Goal: Task Accomplishment & Management: Manage account settings

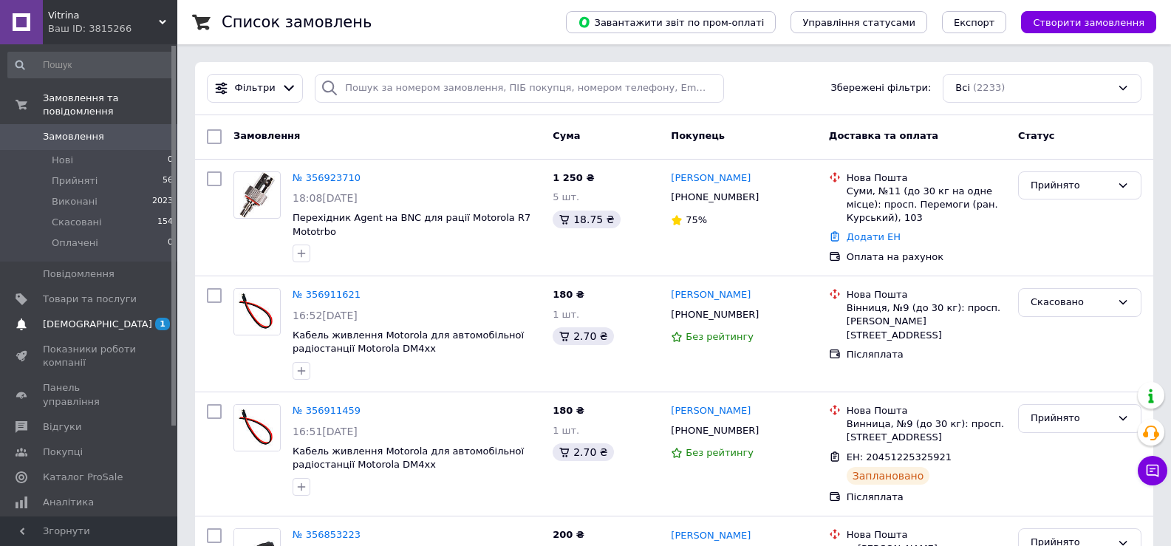
click at [83, 318] on span "[DEMOGRAPHIC_DATA]" at bounding box center [97, 324] width 109 height 13
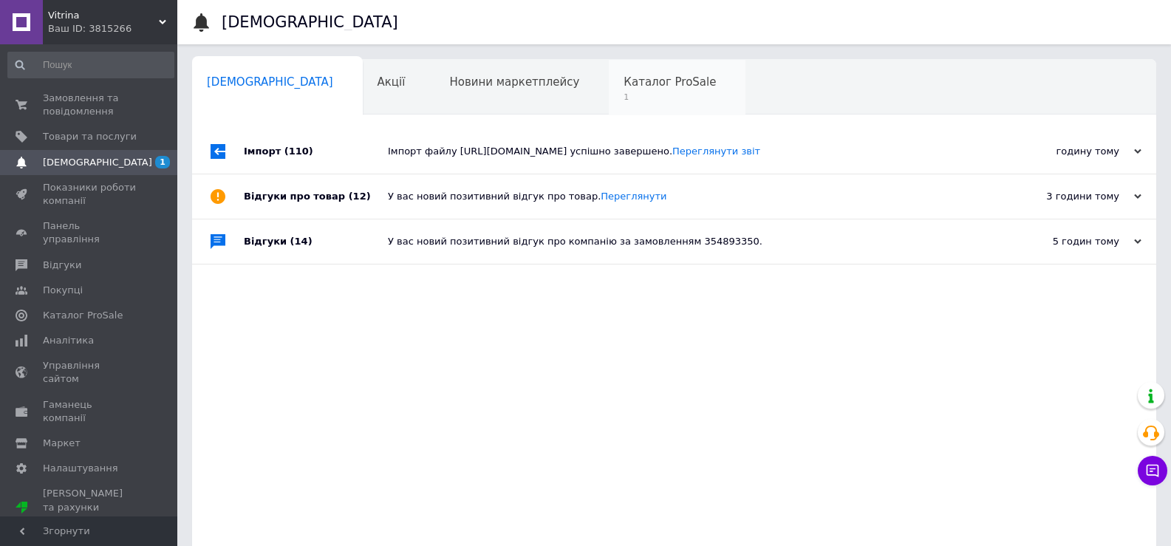
click at [623, 85] on span "Каталог ProSale" at bounding box center [669, 81] width 92 height 13
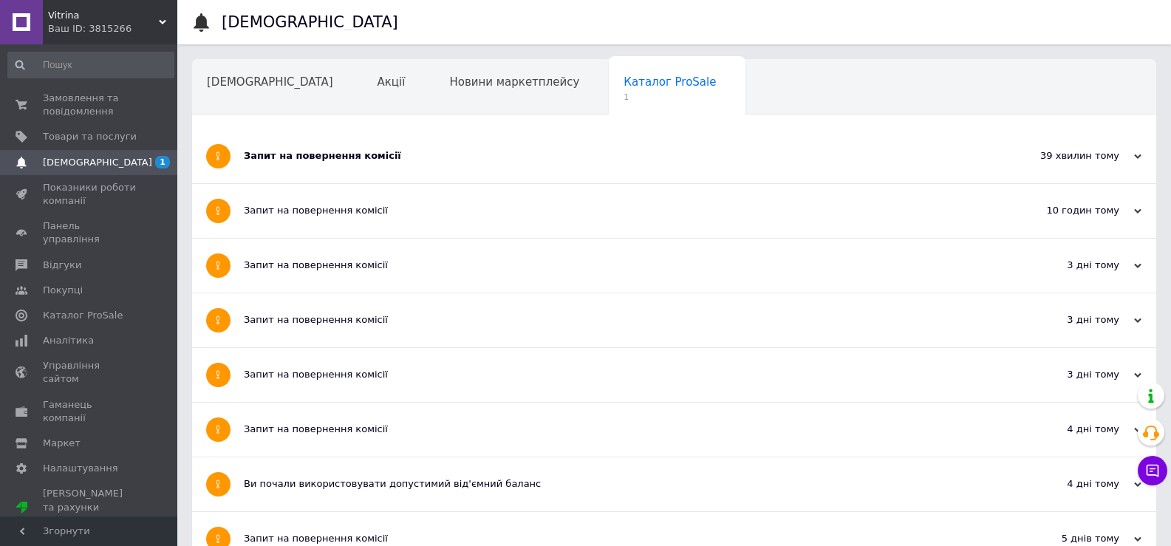
click at [484, 161] on div "Запит на повернення комісії" at bounding box center [619, 155] width 750 height 13
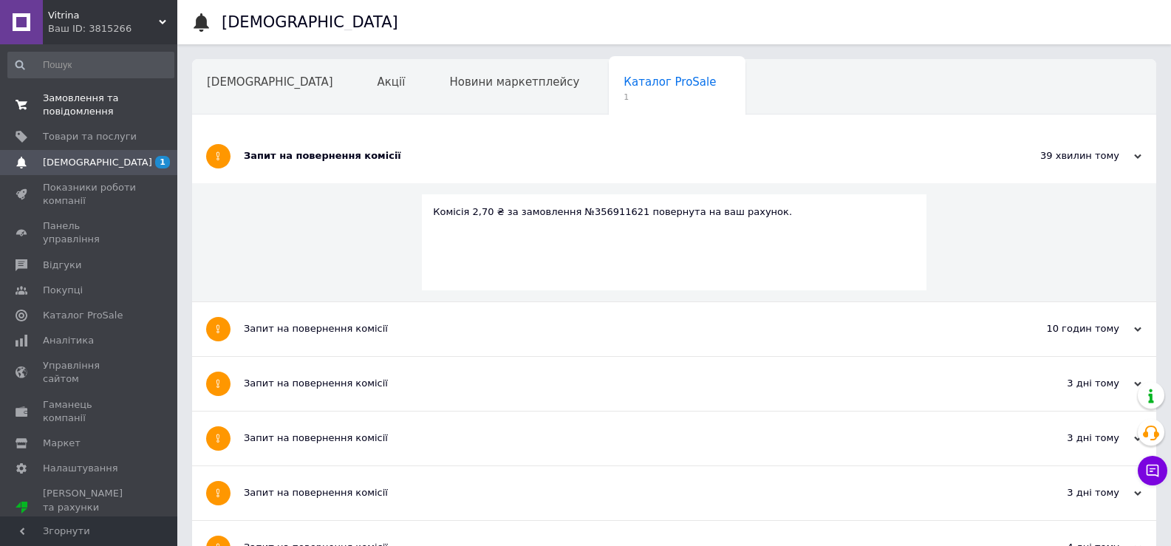
click at [63, 104] on span "Замовлення та повідомлення" at bounding box center [90, 105] width 94 height 27
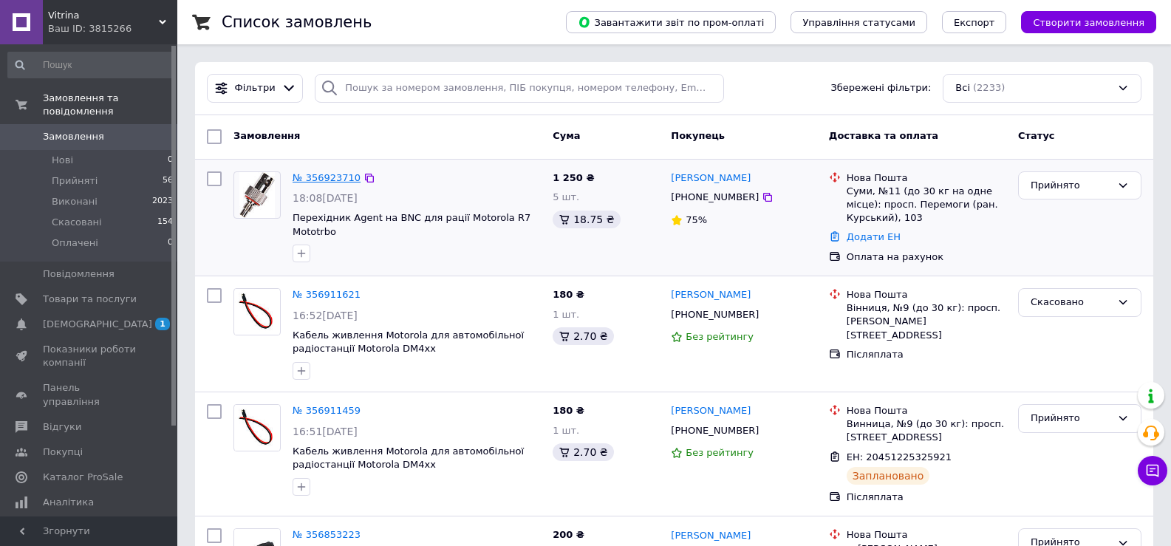
click at [329, 175] on link "№ 356923710" at bounding box center [326, 177] width 68 height 11
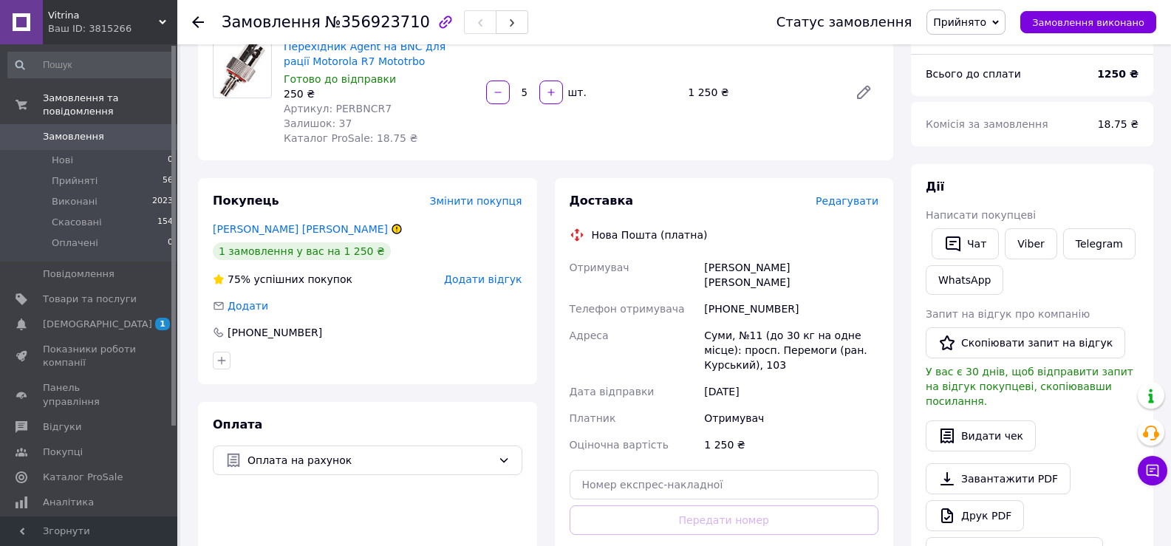
scroll to position [148, 0]
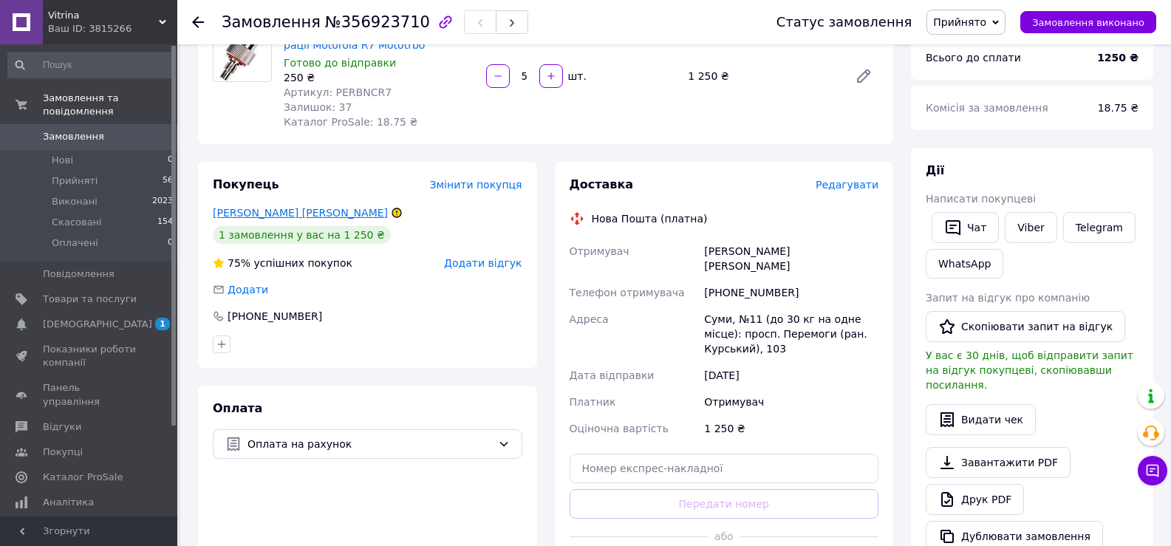
click at [274, 210] on link "Булеца Володимир" at bounding box center [300, 213] width 175 height 12
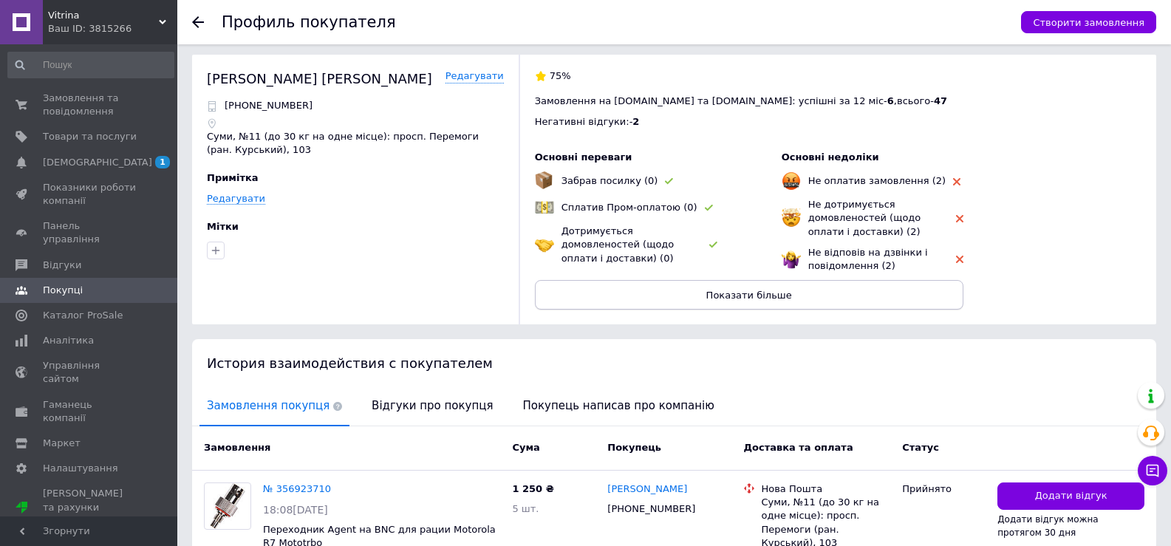
scroll to position [74, 0]
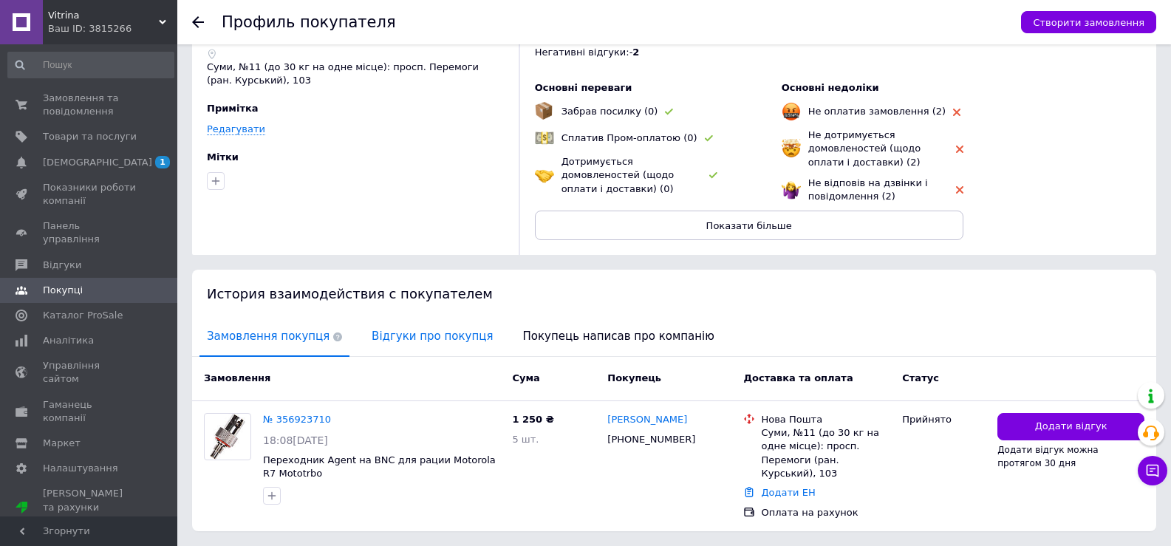
click at [403, 340] on span "Відгуки про покупця" at bounding box center [432, 337] width 136 height 38
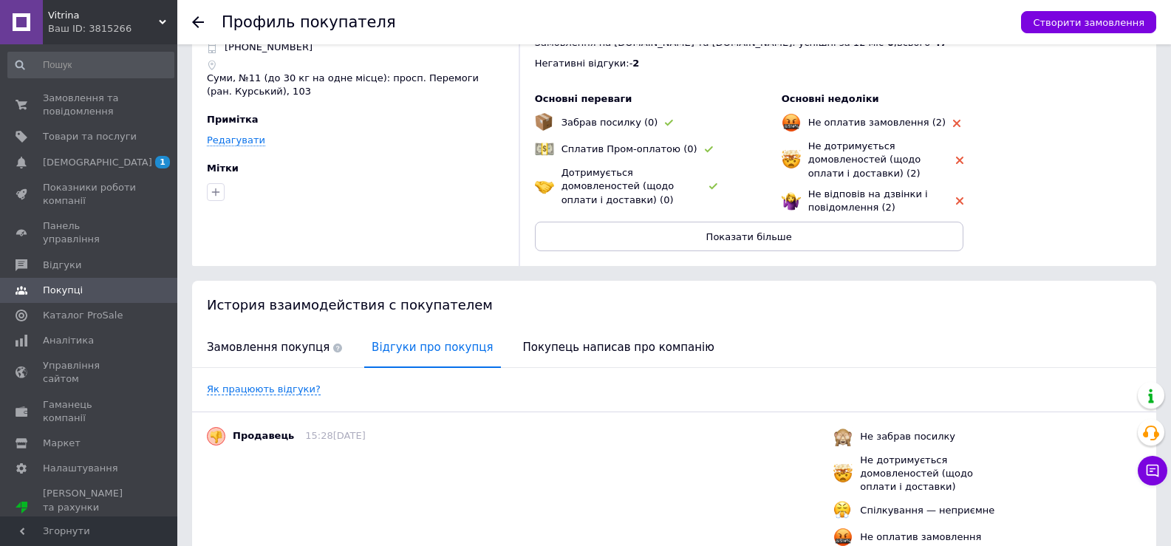
scroll to position [0, 0]
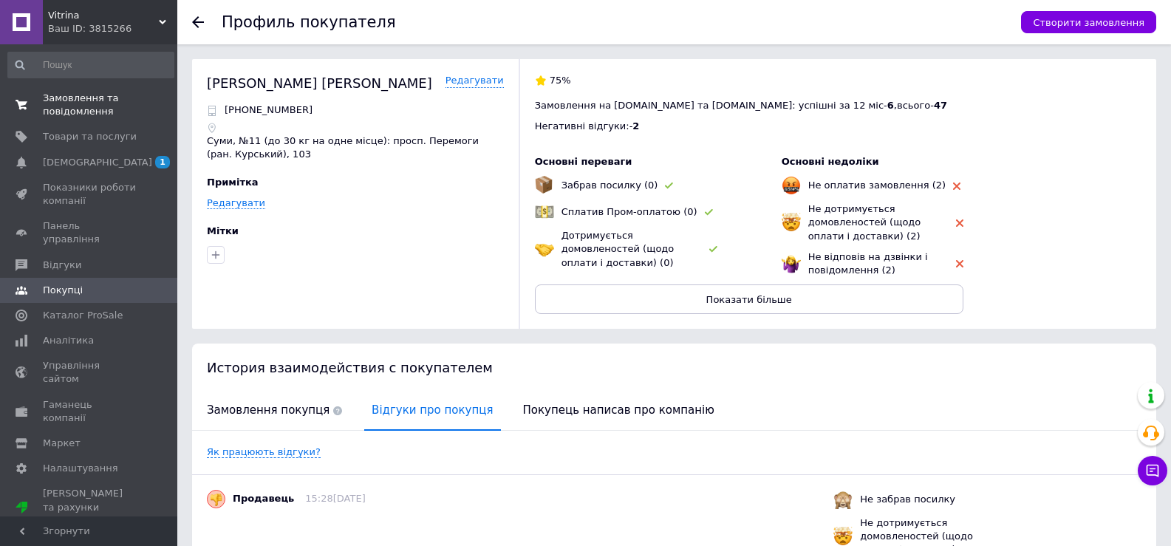
click at [75, 104] on span "Замовлення та повідомлення" at bounding box center [90, 105] width 94 height 27
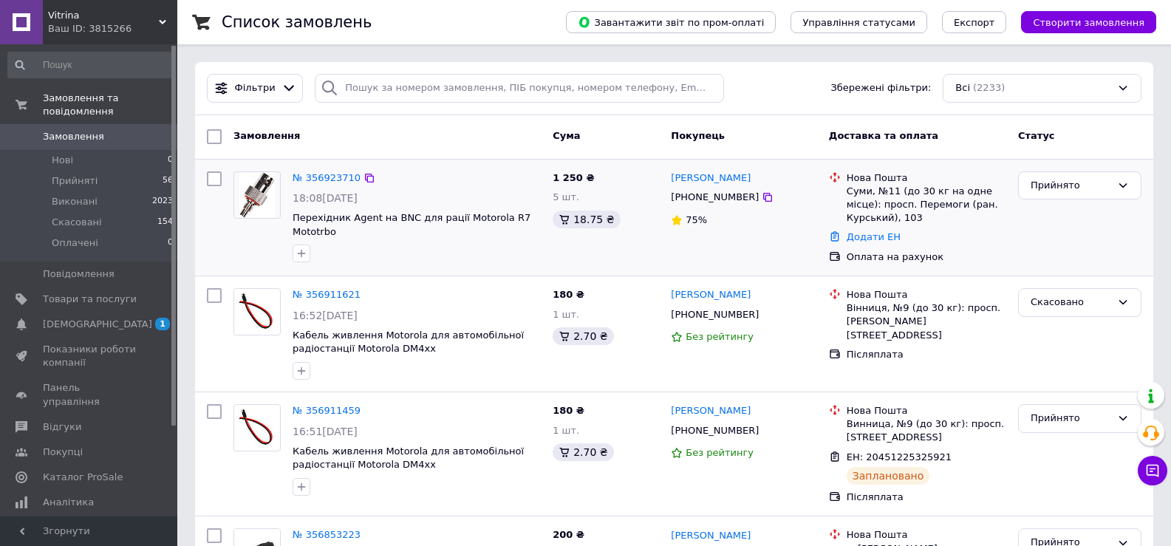
click at [763, 196] on icon at bounding box center [767, 197] width 9 height 9
drag, startPoint x: 748, startPoint y: 200, endPoint x: 614, endPoint y: 480, distance: 310.5
click at [761, 200] on icon at bounding box center [767, 197] width 12 height 12
click at [319, 176] on link "№ 356923710" at bounding box center [326, 177] width 68 height 11
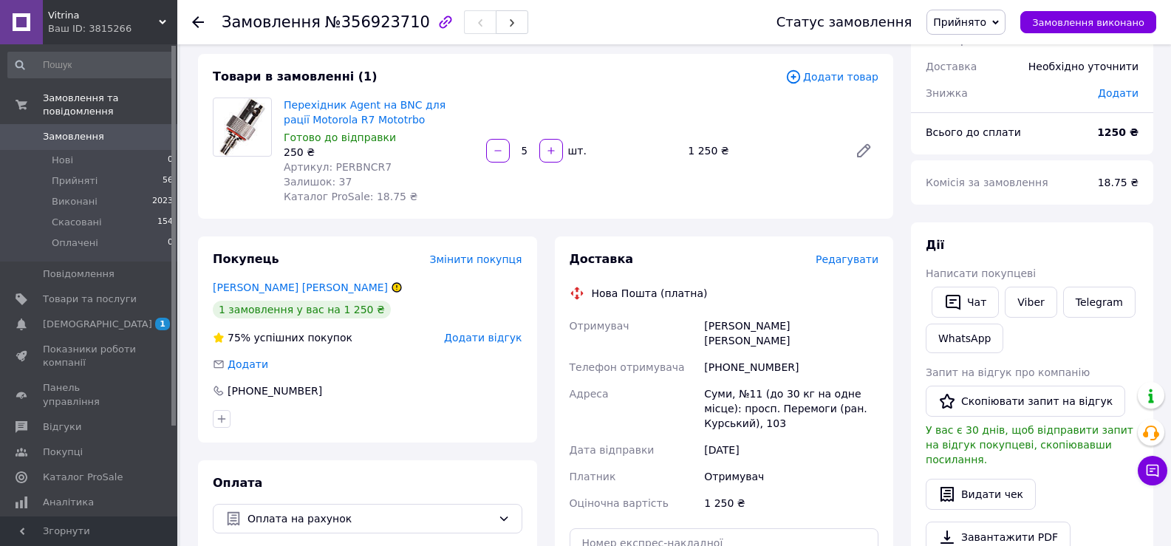
scroll to position [74, 0]
click at [65, 130] on span "Замовлення" at bounding box center [73, 136] width 61 height 13
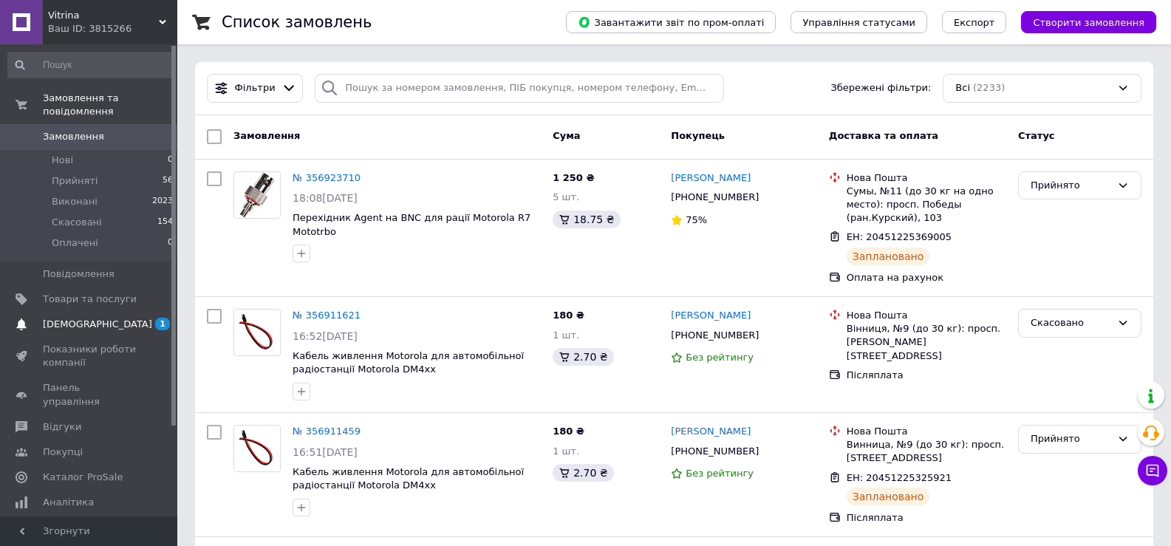
click at [74, 318] on span "[DEMOGRAPHIC_DATA]" at bounding box center [97, 324] width 109 height 13
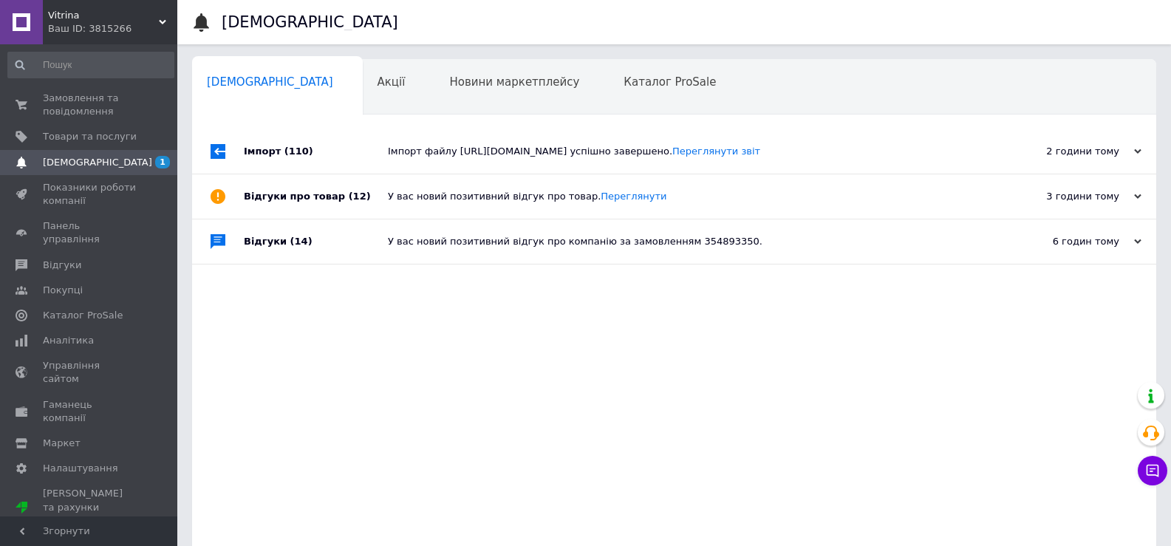
click at [105, 24] on div "Ваш ID: 3815266" at bounding box center [112, 28] width 129 height 13
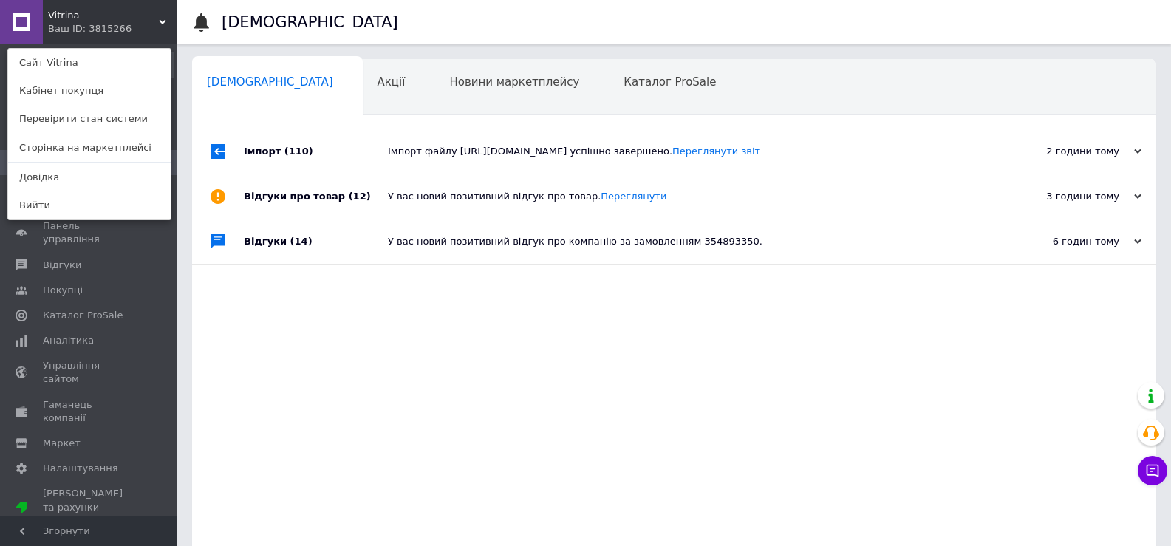
click at [86, 64] on link "Сайт Vitrina" at bounding box center [89, 63] width 162 height 28
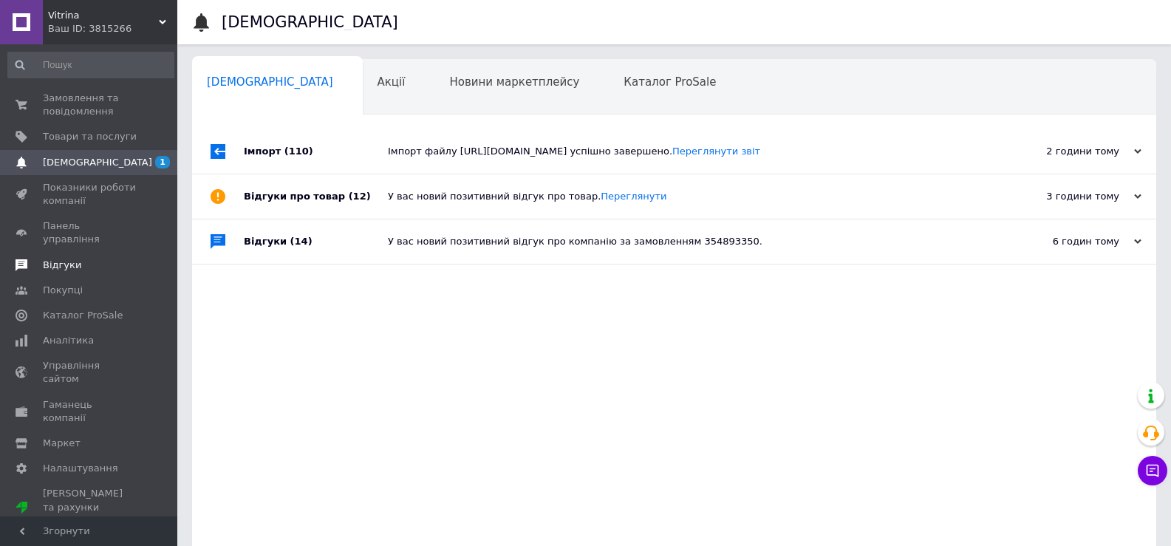
click at [56, 258] on span "Відгуки" at bounding box center [62, 264] width 38 height 13
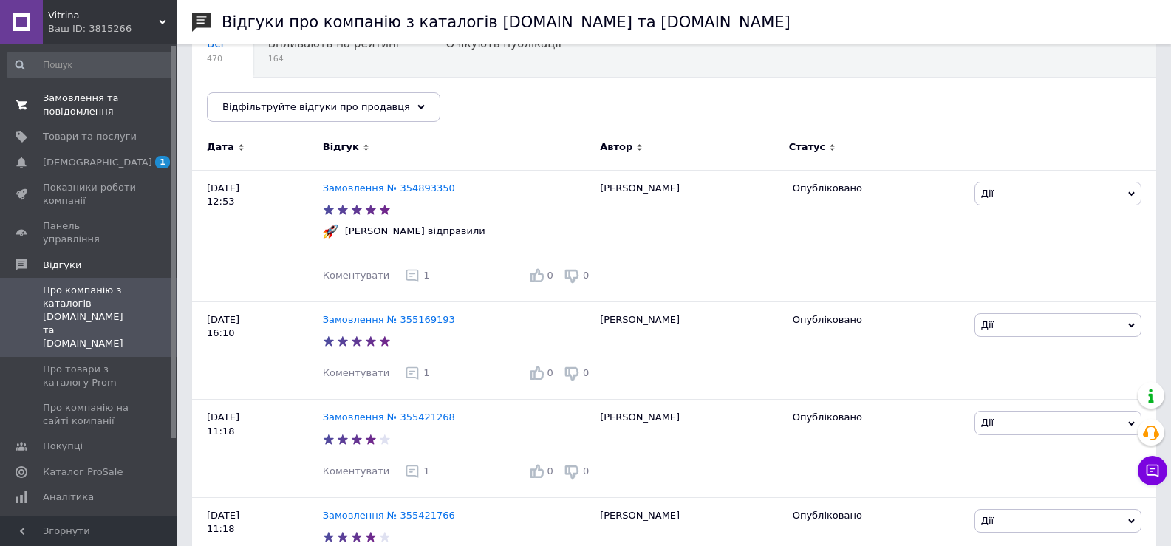
scroll to position [148, 0]
click at [58, 112] on span "Замовлення та повідомлення" at bounding box center [90, 105] width 94 height 27
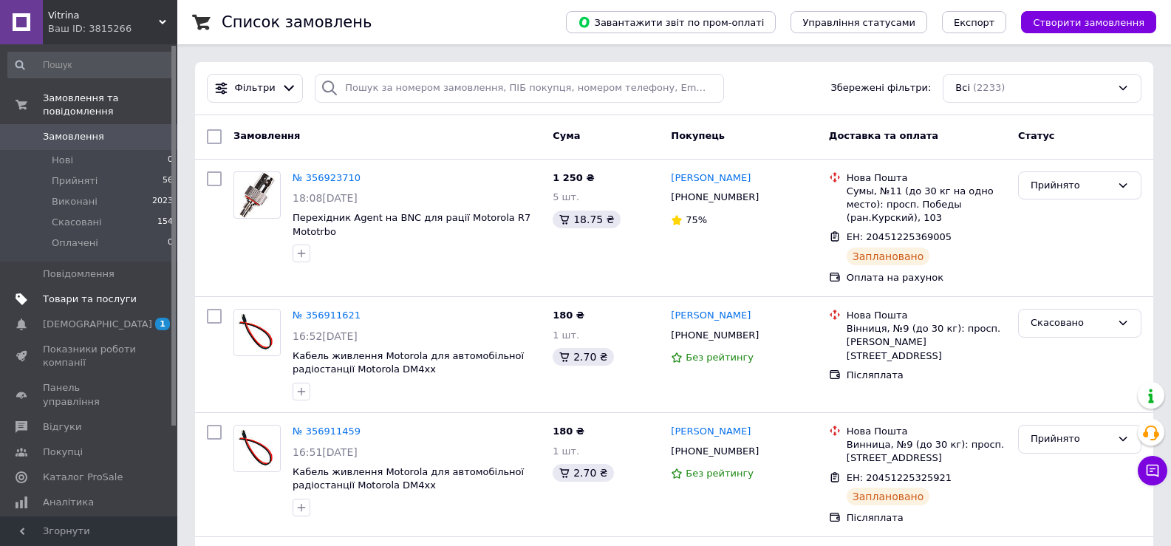
click at [72, 292] on span "Товари та послуги" at bounding box center [90, 298] width 94 height 13
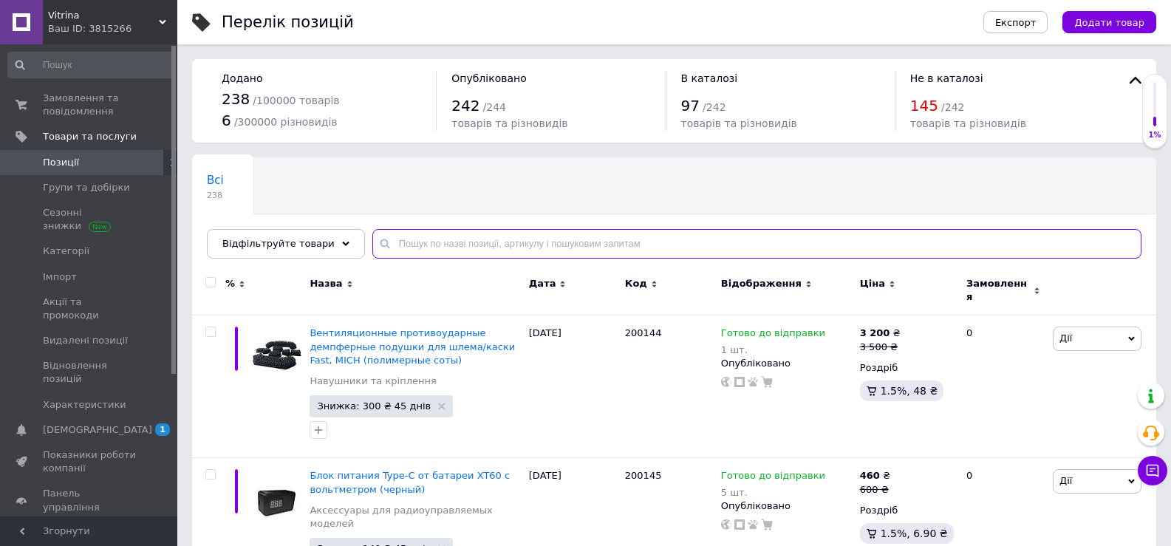
click at [460, 242] on input "text" at bounding box center [756, 244] width 769 height 30
paste input "HKN41"
type input "HKN41"
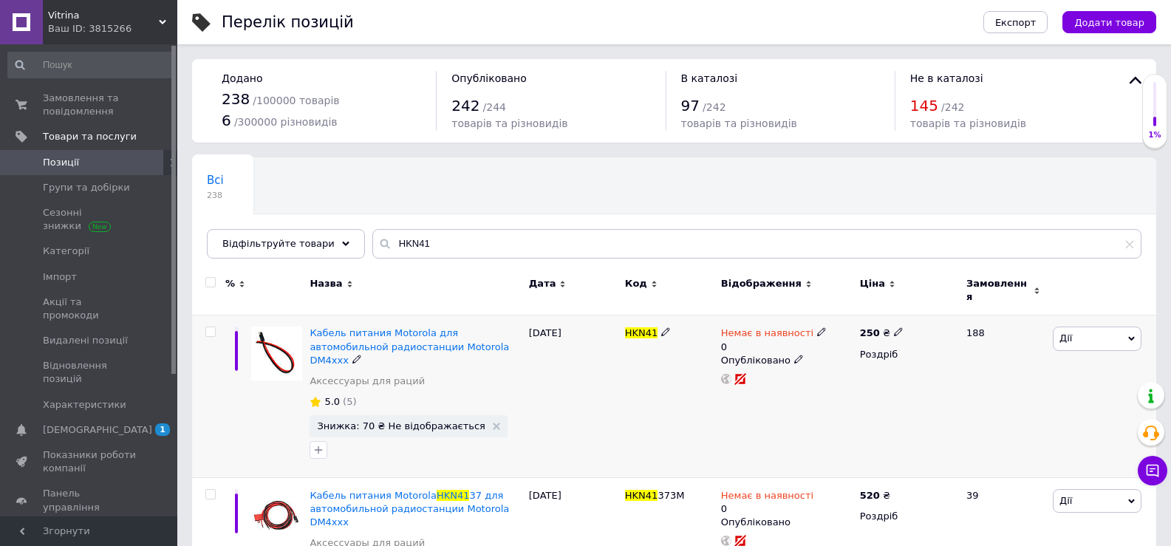
click at [817, 327] on icon at bounding box center [821, 331] width 9 height 9
click at [886, 382] on li "Готово до відправки" at bounding box center [899, 392] width 140 height 21
click at [871, 376] on input "0" at bounding box center [884, 391] width 112 height 30
type input "40"
click at [666, 430] on div "HKN41" at bounding box center [669, 396] width 96 height 162
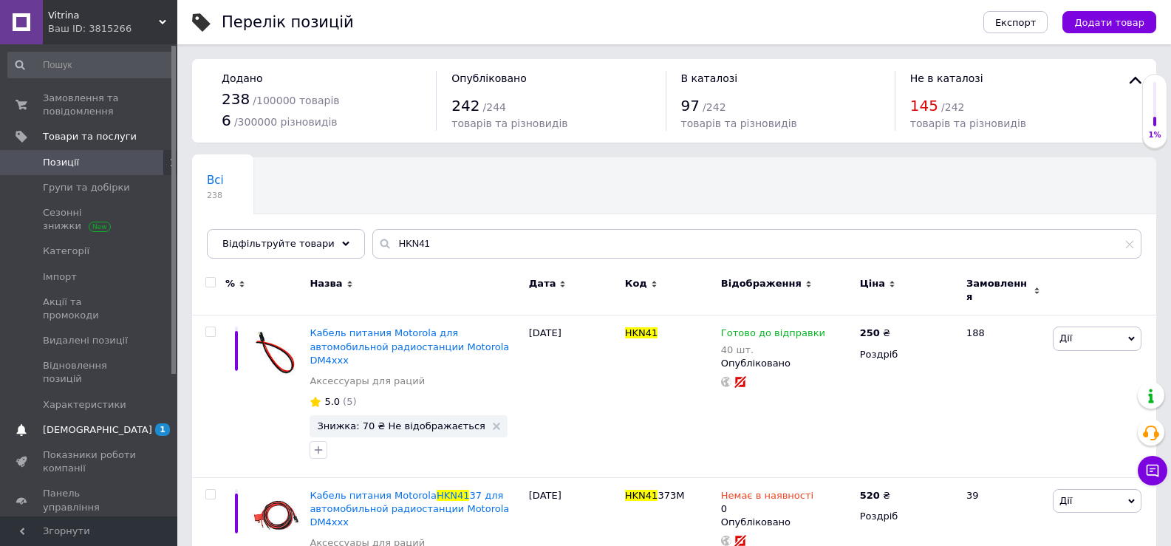
click at [85, 423] on span "[DEMOGRAPHIC_DATA]" at bounding box center [97, 429] width 109 height 13
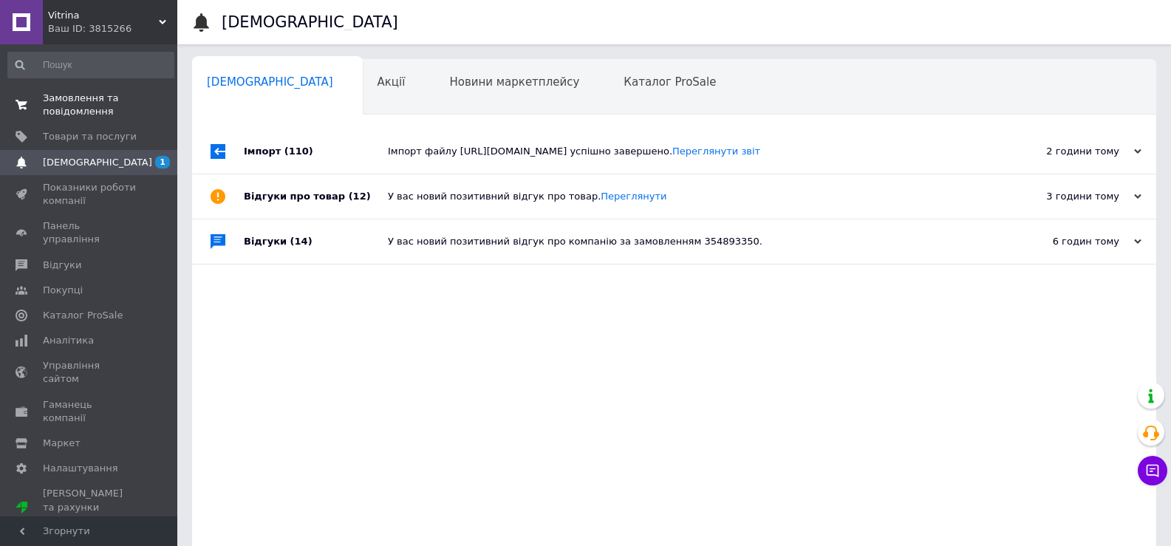
click at [76, 100] on span "Замовлення та повідомлення" at bounding box center [90, 105] width 94 height 27
